Goal: Task Accomplishment & Management: Complete application form

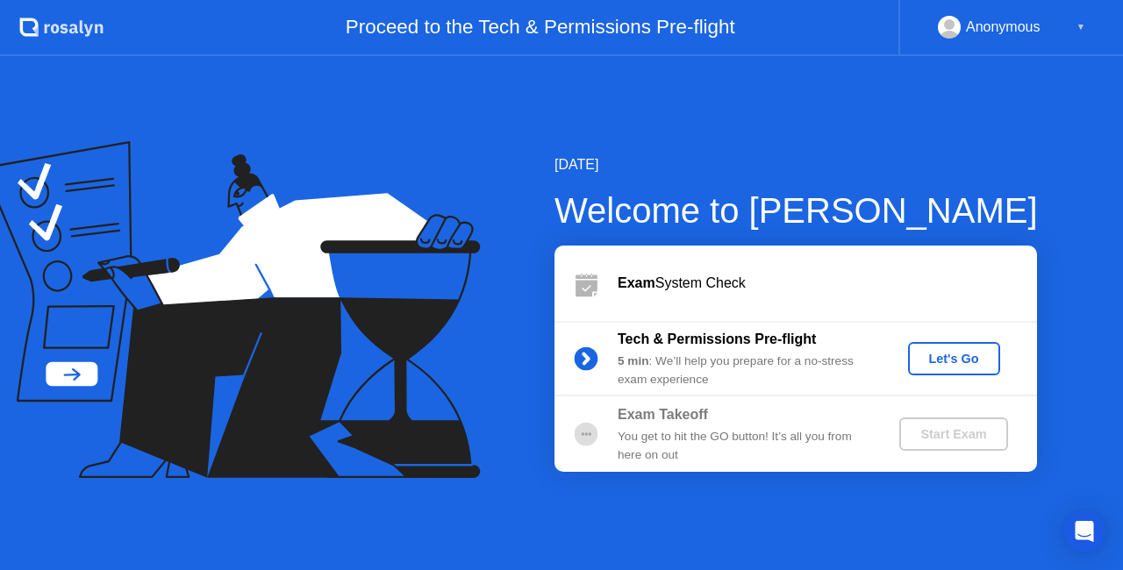
click at [953, 347] on button "Let's Go" at bounding box center [954, 358] width 92 height 33
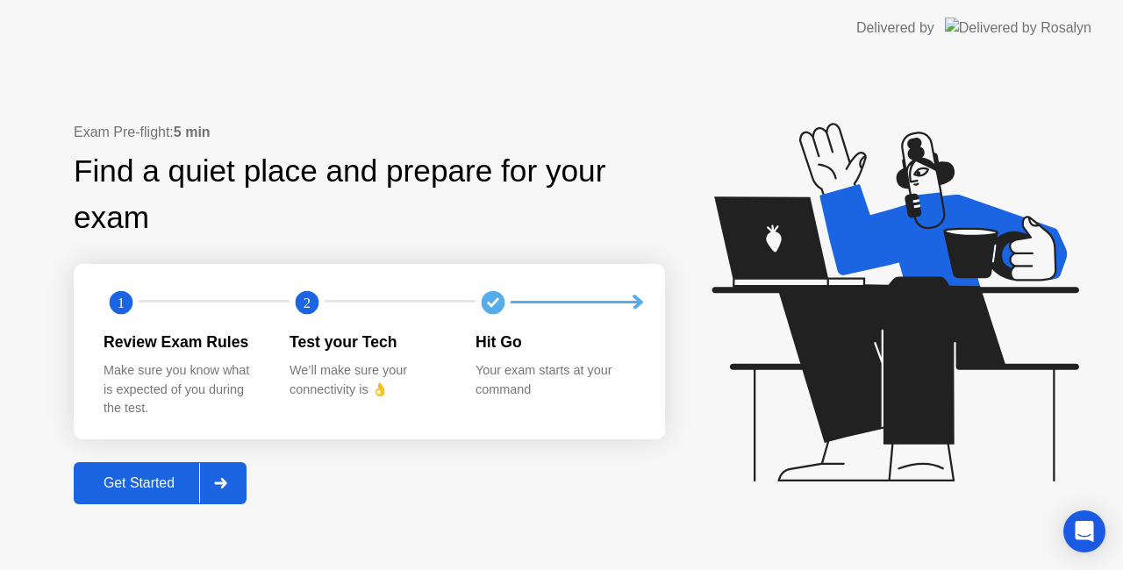
click at [154, 467] on button "Get Started" at bounding box center [160, 483] width 173 height 42
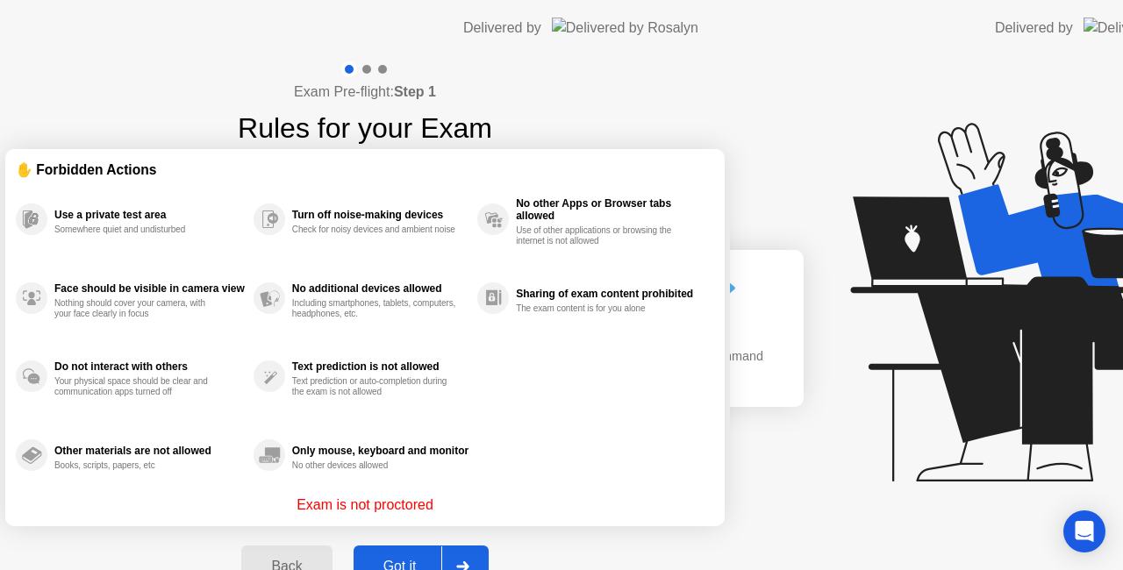
click at [151, 475] on div "Exam Pre-flight: Step 1 Rules for your Exam ✋ Forbidden Actions Use a private t…" at bounding box center [365, 334] width 730 height 556
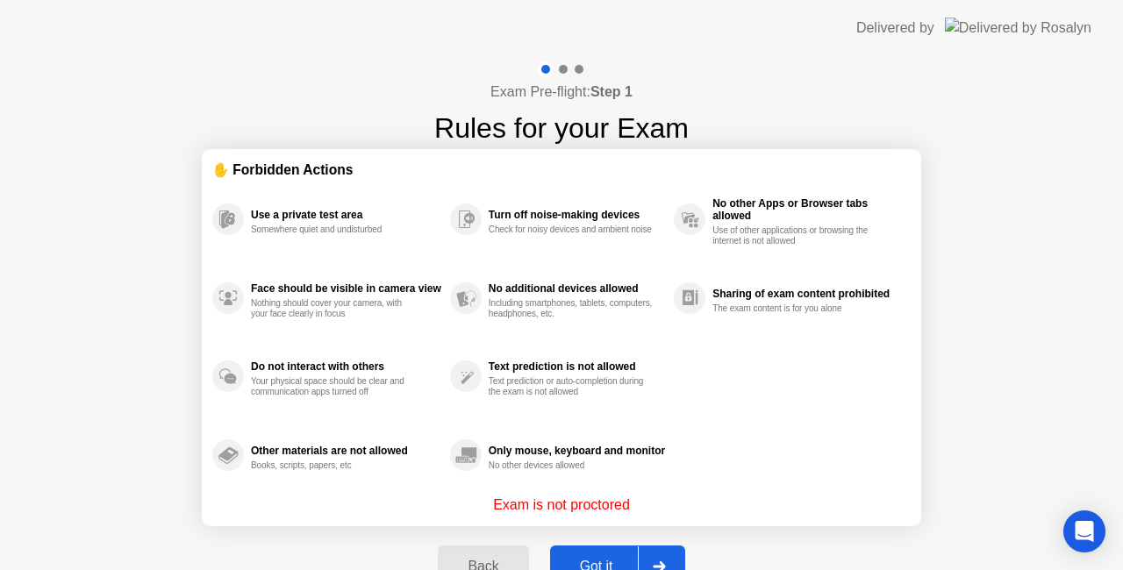
click at [596, 555] on button "Got it" at bounding box center [617, 567] width 135 height 42
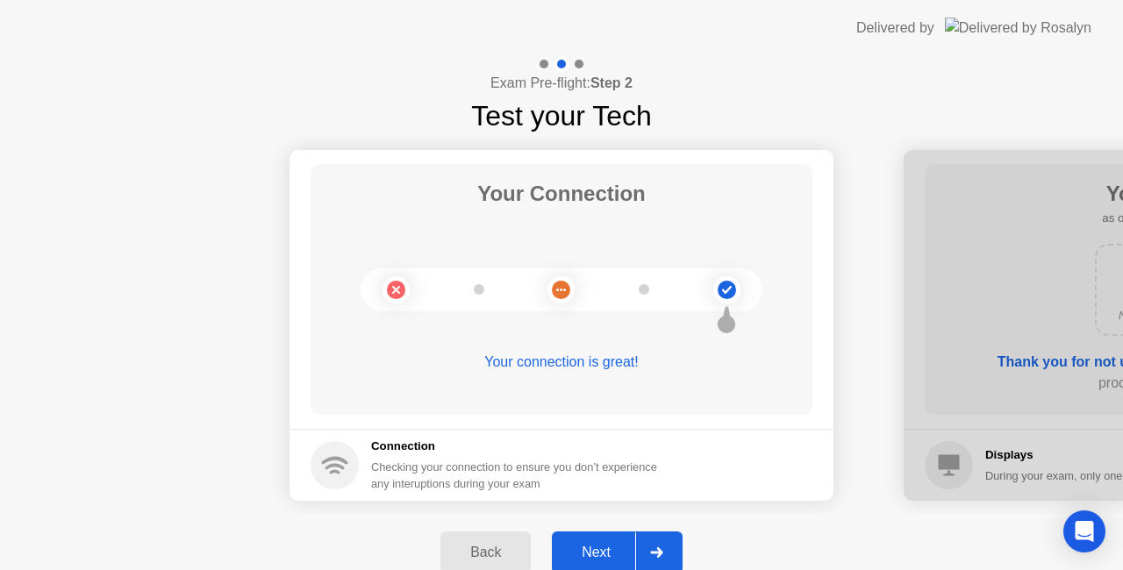
click at [596, 555] on div "Next" at bounding box center [596, 553] width 78 height 16
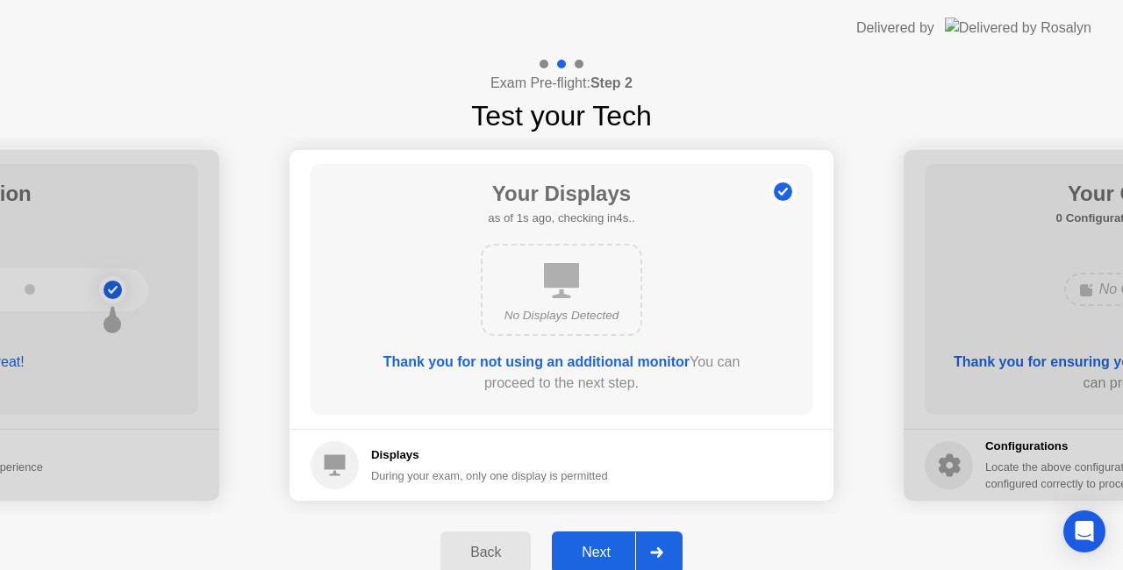
click at [596, 546] on div "Next" at bounding box center [596, 553] width 78 height 16
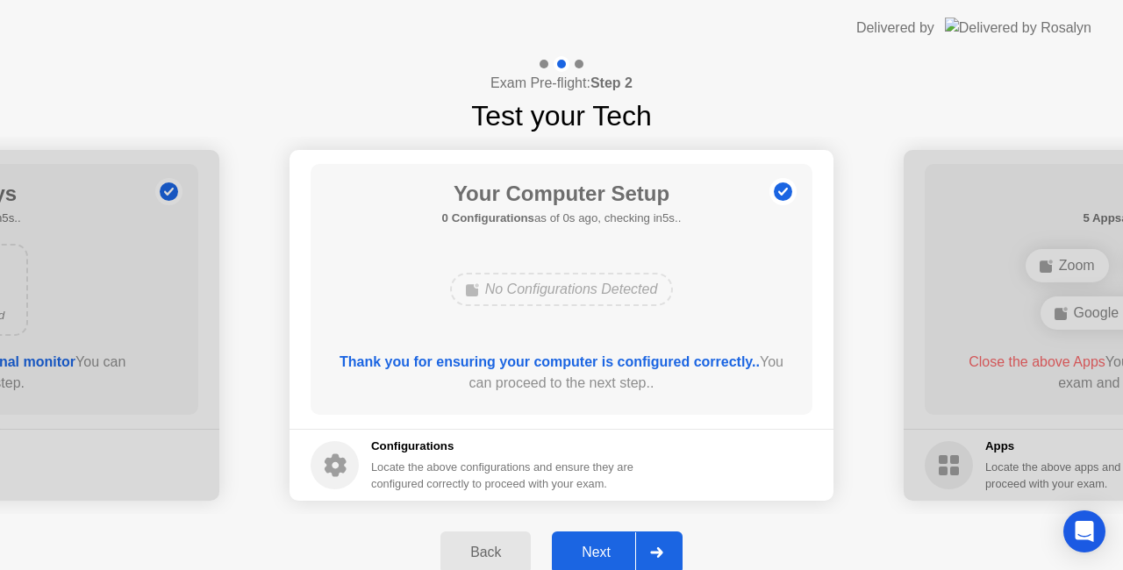
click at [596, 546] on div "Next" at bounding box center [596, 553] width 78 height 16
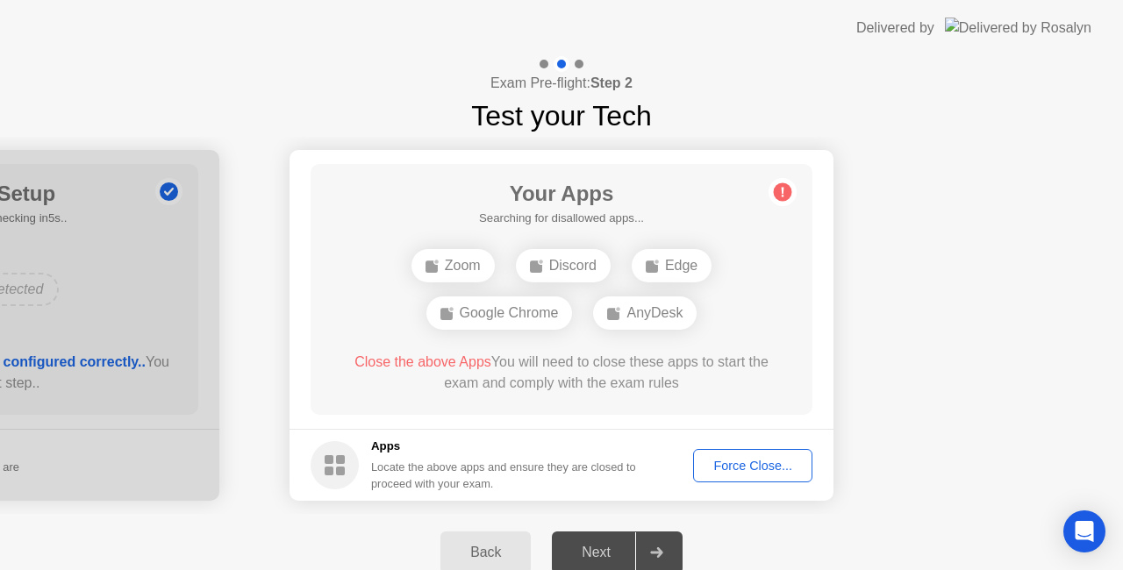
click at [770, 569] on html "Delivered by Exam Pre-flight: Step 2 Test your Tech Your Connection Your connec…" at bounding box center [561, 285] width 1123 height 570
click at [341, 471] on rect at bounding box center [340, 471] width 9 height 9
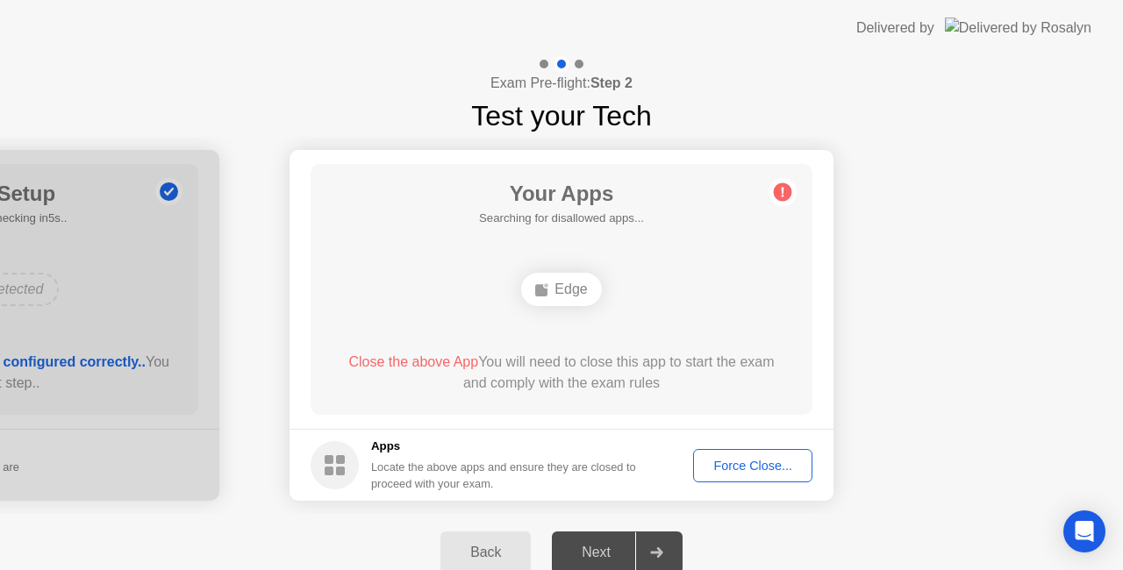
click at [759, 460] on div "Force Close..." at bounding box center [752, 466] width 107 height 14
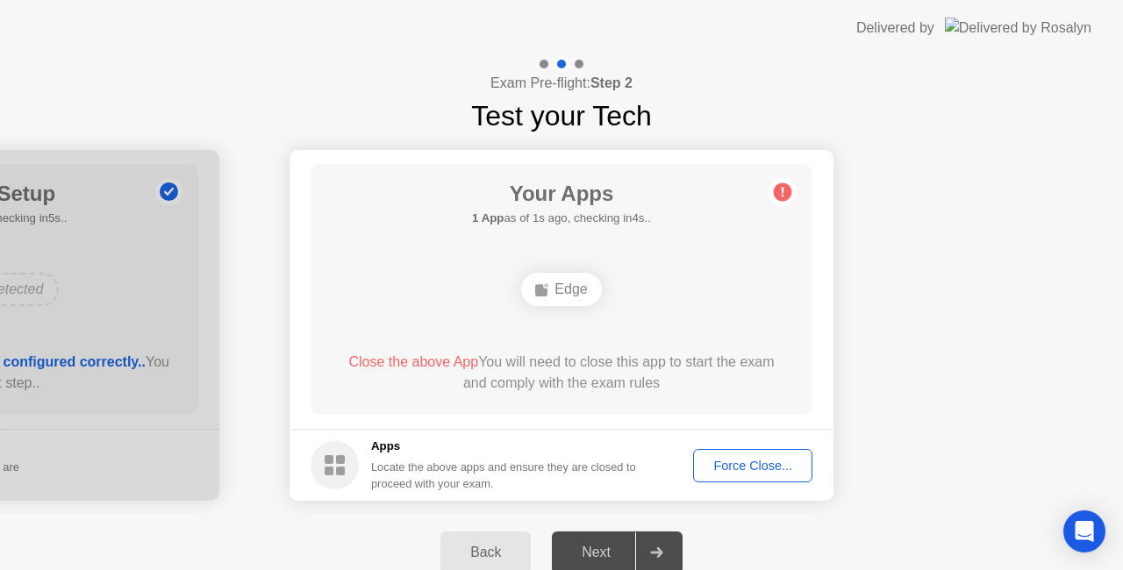
click at [719, 465] on div "Force Close..." at bounding box center [752, 466] width 107 height 14
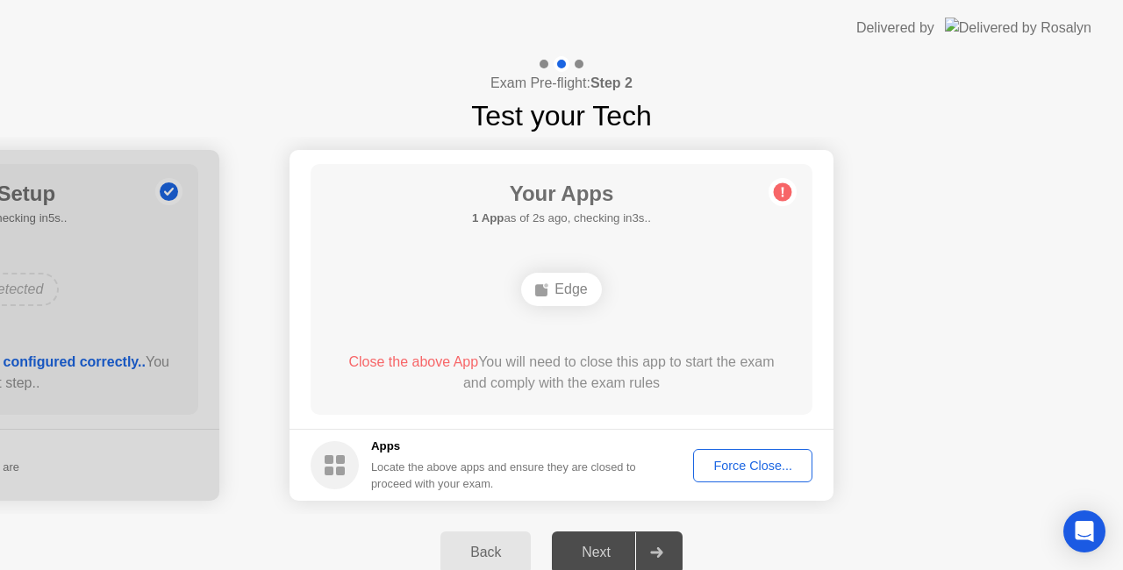
click at [732, 466] on div "Force Close..." at bounding box center [752, 466] width 107 height 14
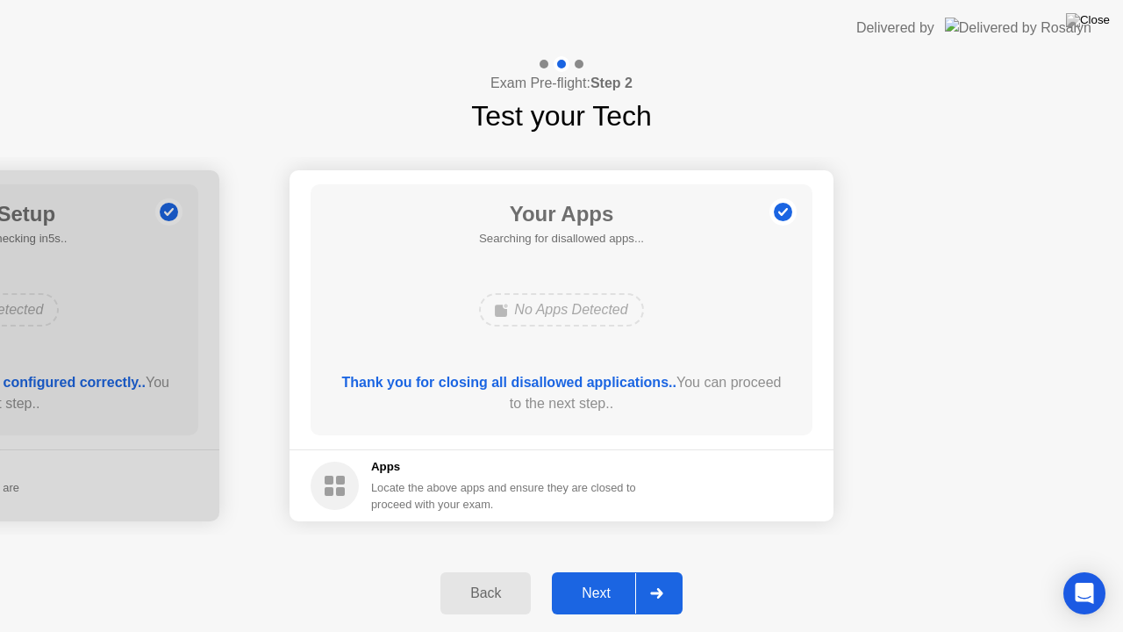
click at [598, 569] on div "Next" at bounding box center [596, 593] width 78 height 16
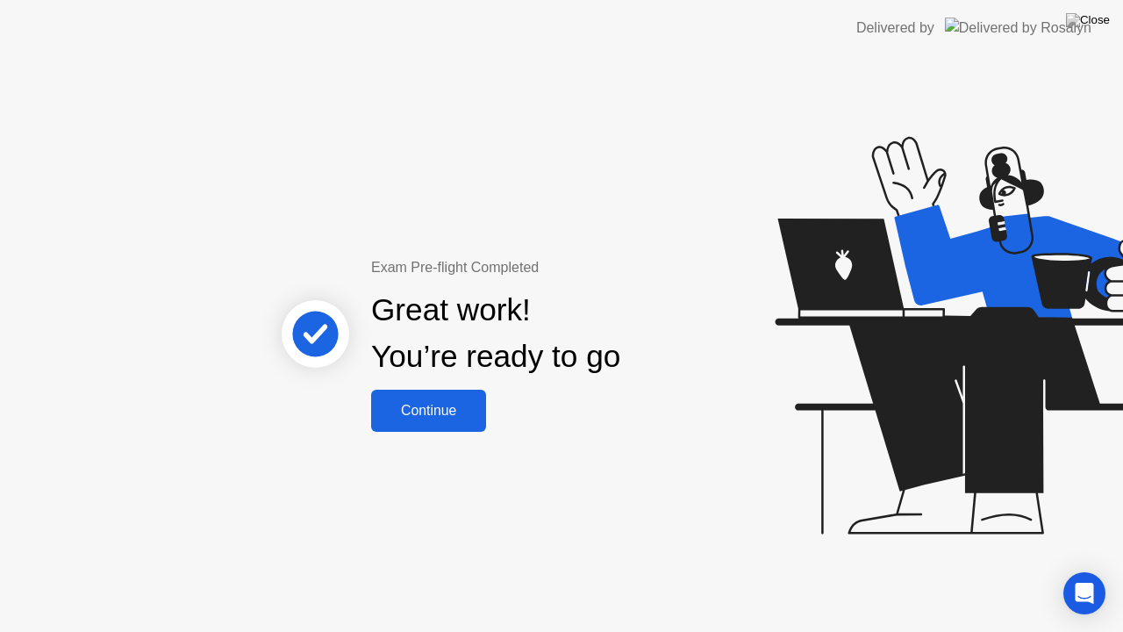
click at [460, 403] on div "Continue" at bounding box center [428, 411] width 104 height 16
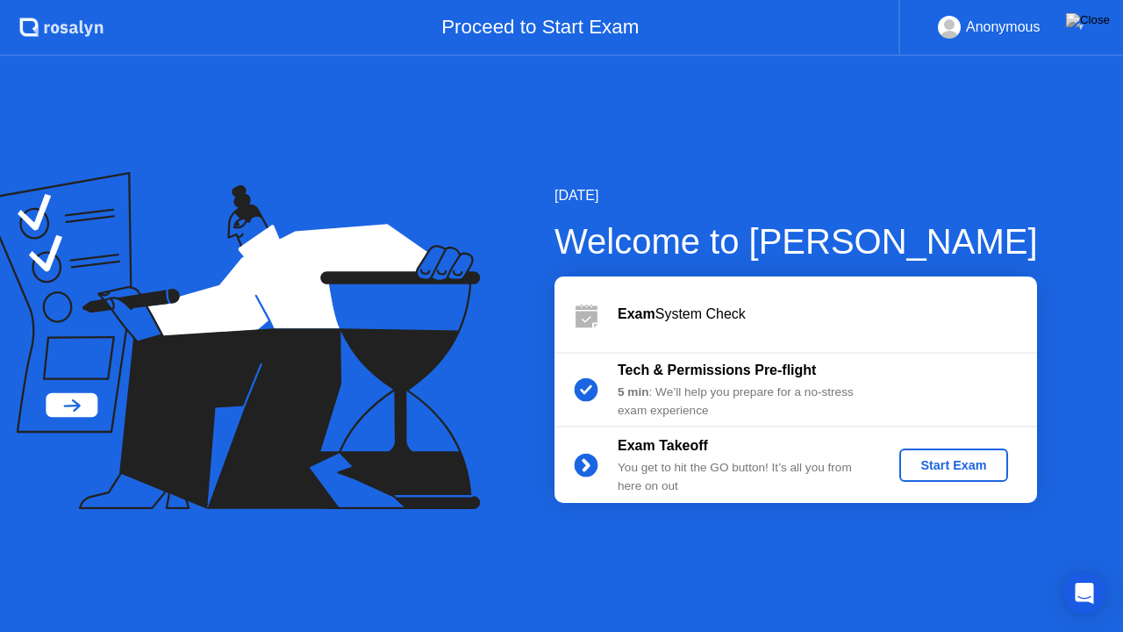
click at [950, 468] on div "Start Exam" at bounding box center [953, 465] width 94 height 14
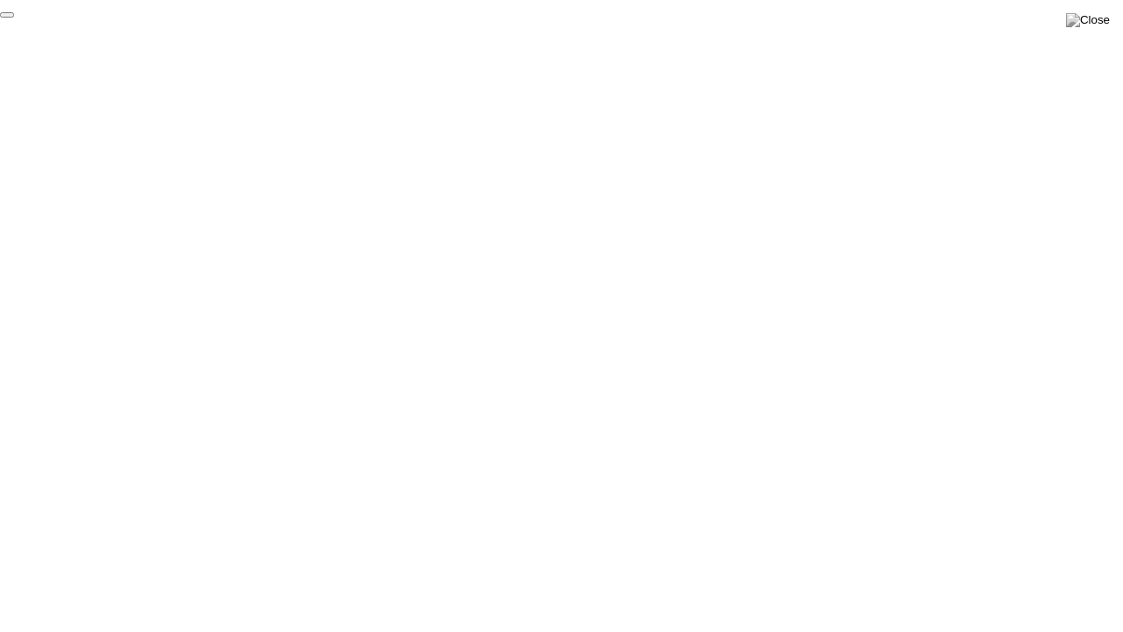
click div "End Proctoring Session"
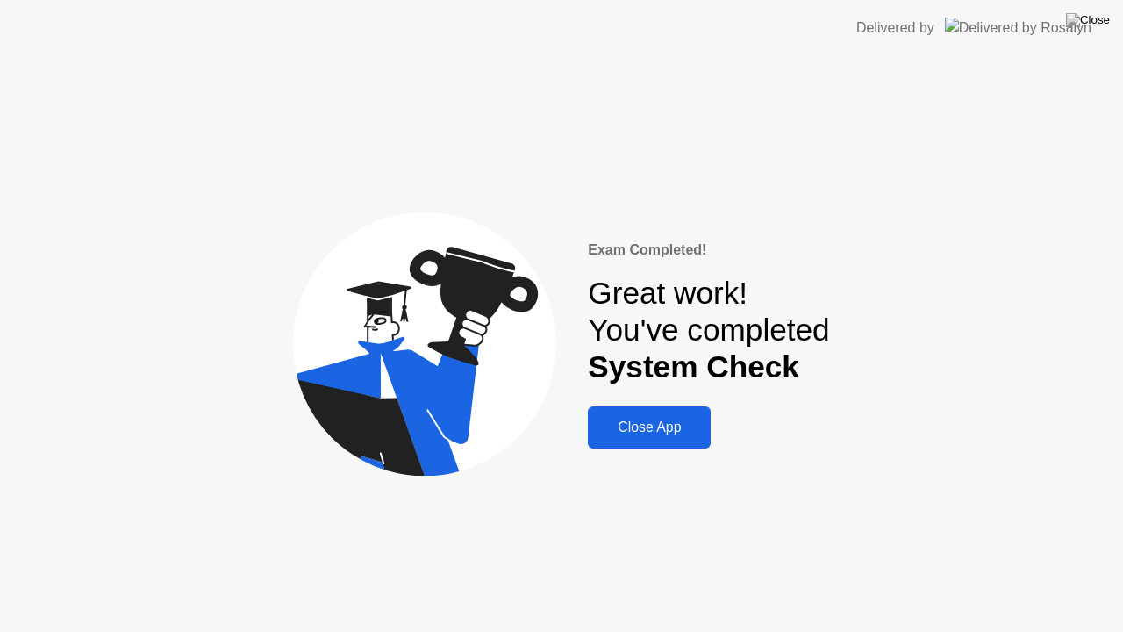
click at [677, 424] on div "Close App" at bounding box center [649, 427] width 112 height 16
